Goal: Information Seeking & Learning: Learn about a topic

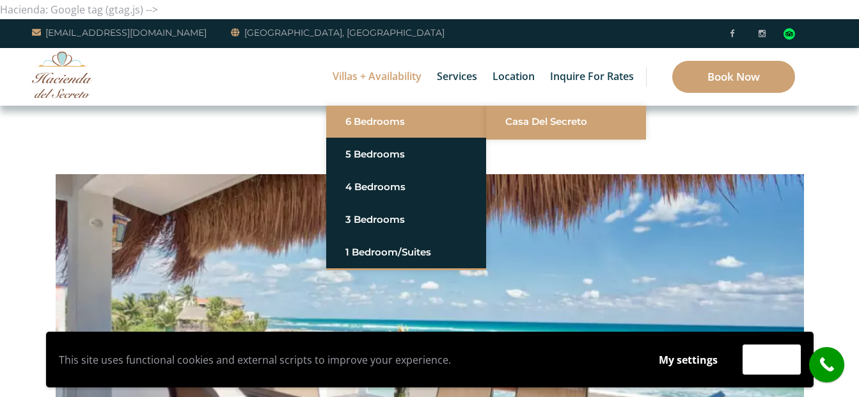
click at [528, 122] on link "Casa del Secreto" at bounding box center [566, 121] width 122 height 23
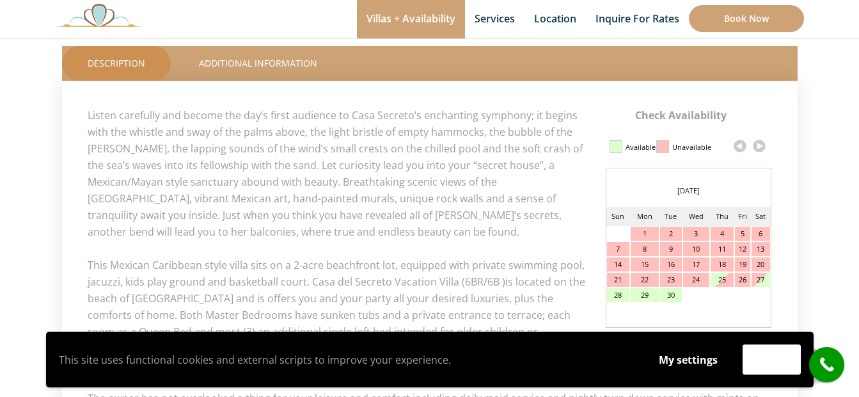
scroll to position [640, 0]
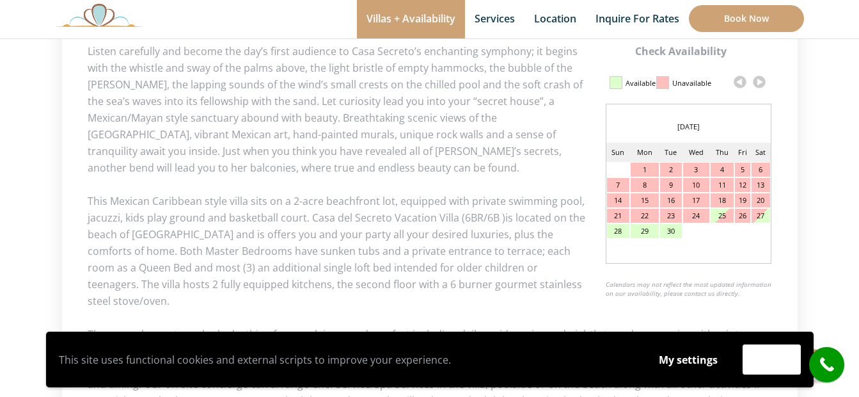
click at [754, 83] on link at bounding box center [759, 81] width 19 height 19
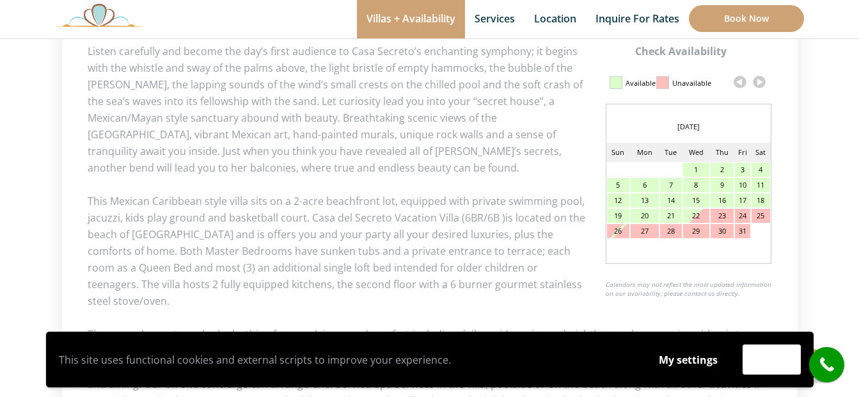
click at [757, 83] on link at bounding box center [759, 81] width 19 height 19
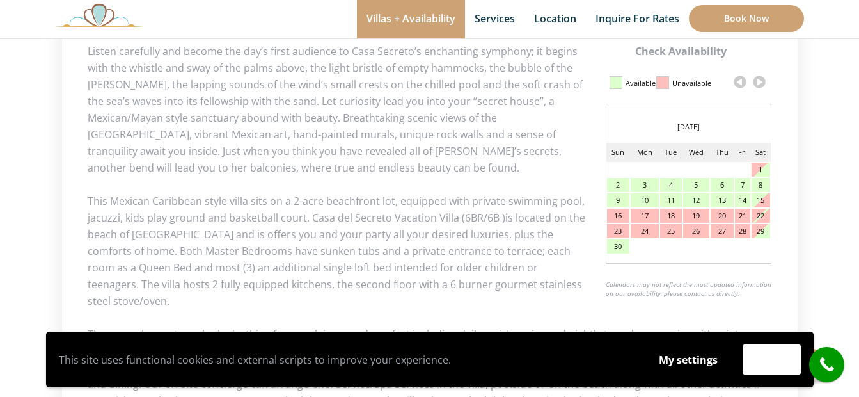
click at [757, 83] on link at bounding box center [759, 81] width 19 height 19
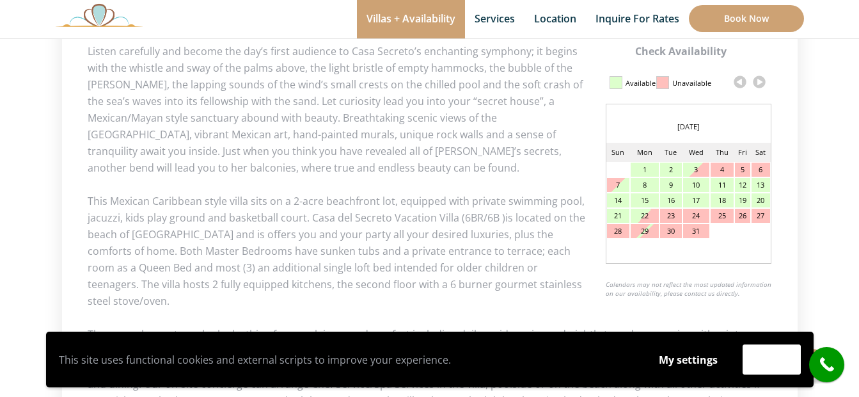
click at [757, 83] on link at bounding box center [759, 81] width 19 height 19
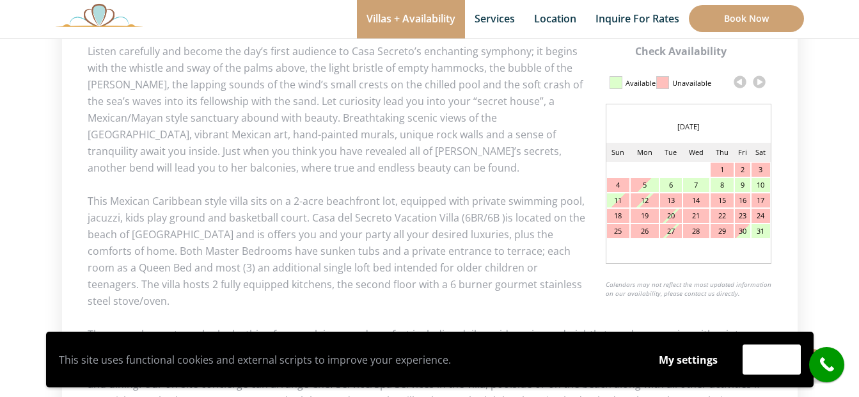
click at [757, 83] on link at bounding box center [759, 81] width 19 height 19
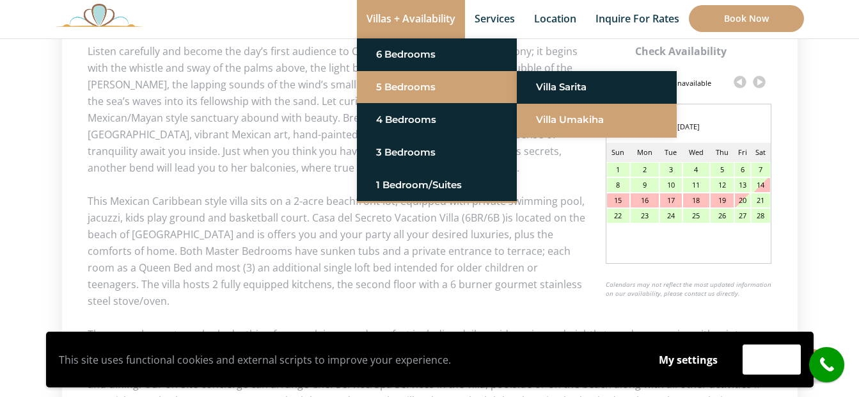
click at [575, 120] on link "Villa Umakiha" at bounding box center [597, 119] width 122 height 23
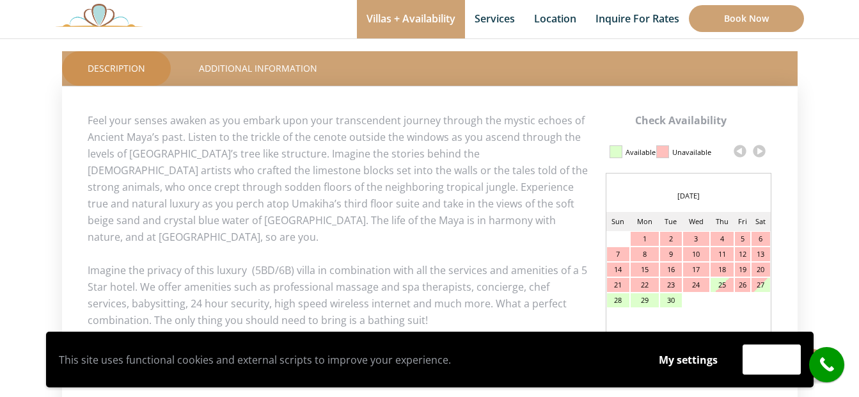
scroll to position [576, 0]
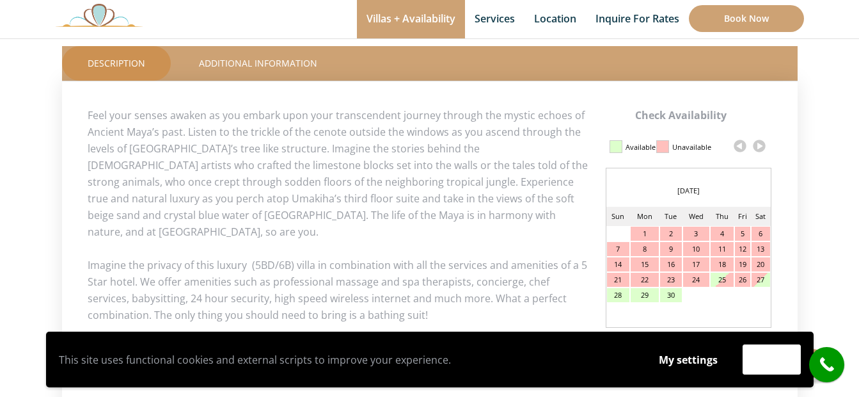
click at [758, 149] on link at bounding box center [759, 145] width 19 height 19
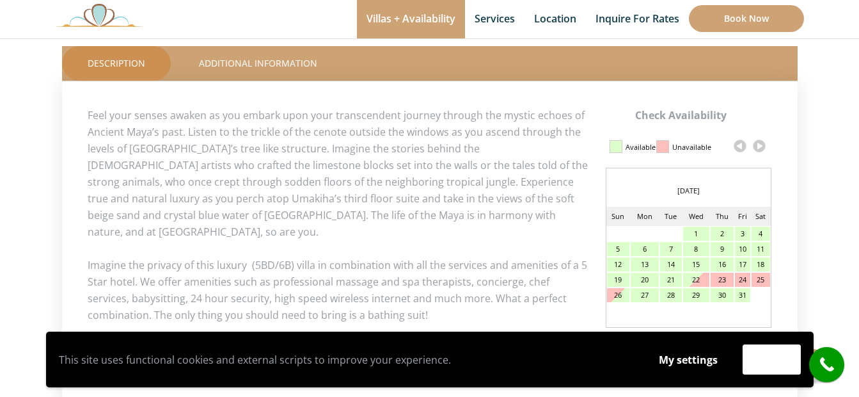
click at [758, 149] on link at bounding box center [759, 145] width 19 height 19
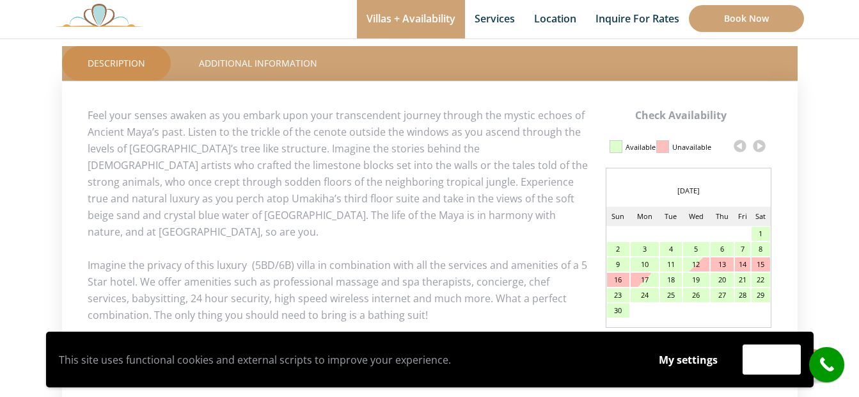
click at [758, 149] on link at bounding box center [759, 145] width 19 height 19
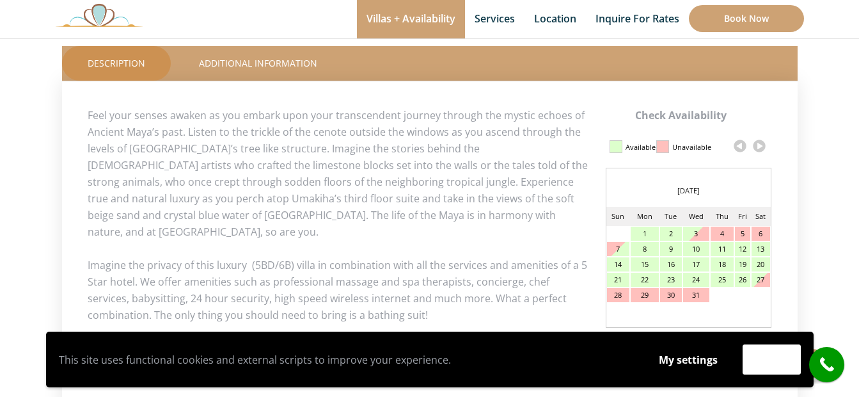
click at [758, 149] on link at bounding box center [759, 145] width 19 height 19
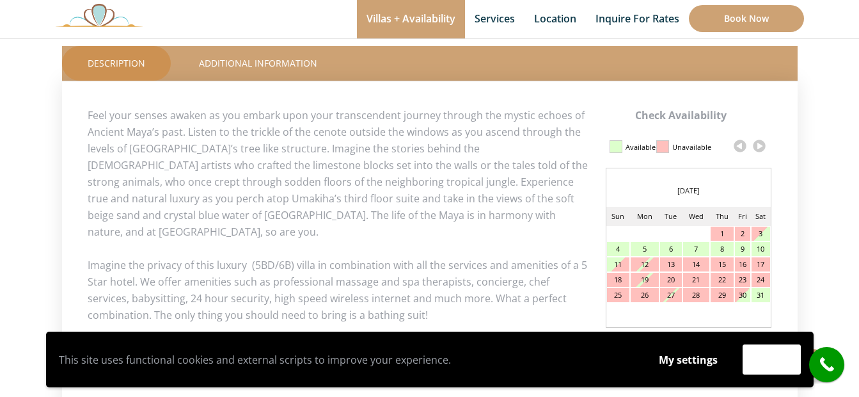
click at [758, 149] on link at bounding box center [759, 145] width 19 height 19
